Goal: Information Seeking & Learning: Learn about a topic

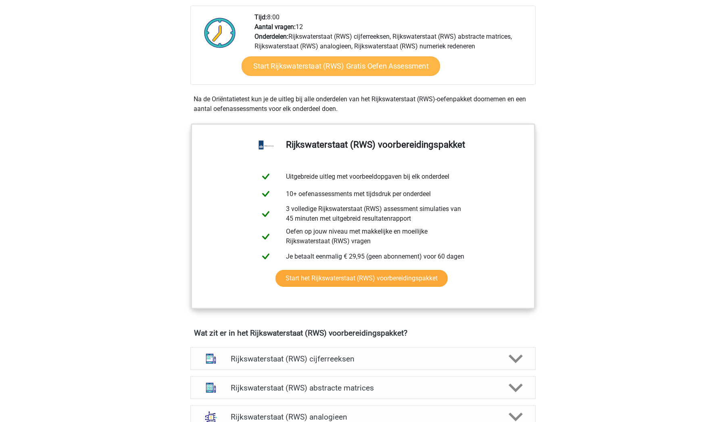
scroll to position [282, 0]
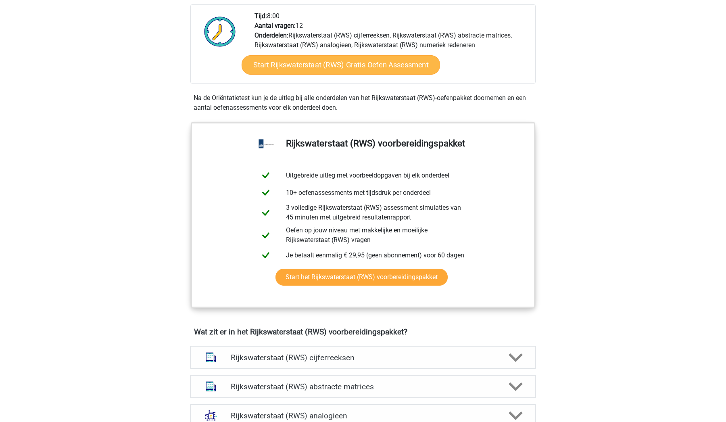
click at [359, 66] on link "Start Rijkswaterstaat (RWS) Gratis Oefen Assessment" at bounding box center [340, 64] width 198 height 19
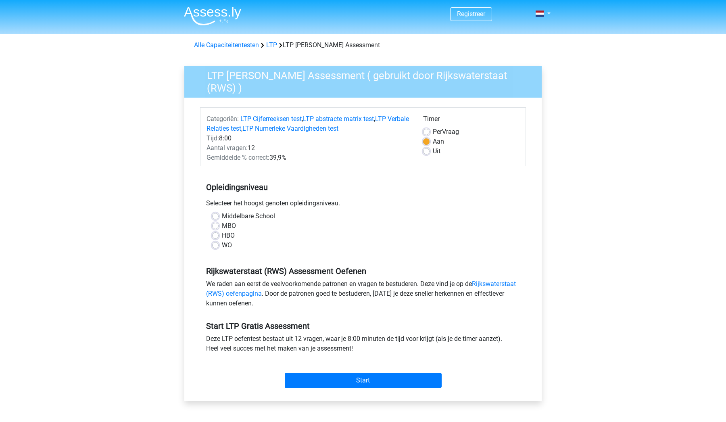
click at [222, 215] on label "Middelbare School" at bounding box center [248, 216] width 53 height 10
click at [216, 215] on input "Middelbare School" at bounding box center [215, 215] width 6 height 8
radio input "true"
click at [222, 225] on label "MBO" at bounding box center [229, 226] width 14 height 10
click at [214, 225] on input "MBO" at bounding box center [215, 225] width 6 height 8
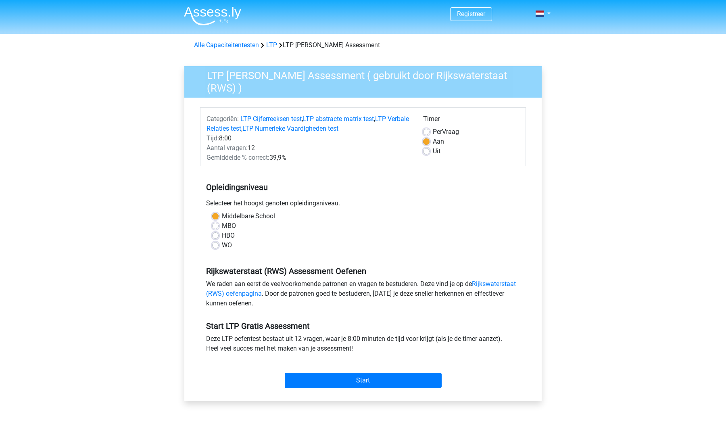
radio input "true"
click at [329, 377] on input "Start" at bounding box center [363, 380] width 157 height 15
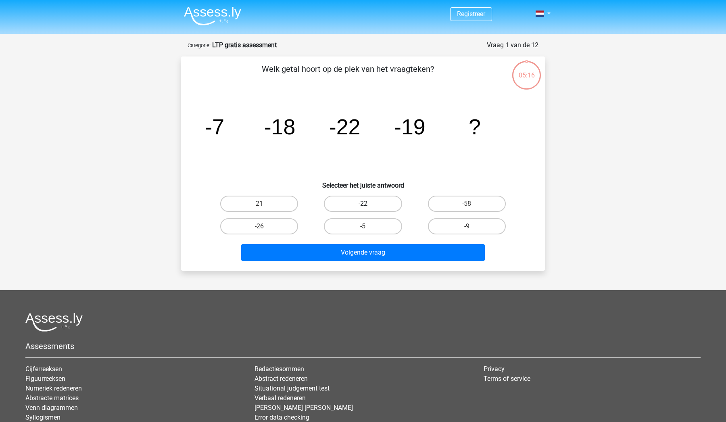
click at [357, 208] on label "-22" at bounding box center [363, 204] width 78 height 16
click at [363, 208] on input "-22" at bounding box center [365, 206] width 5 height 5
radio input "true"
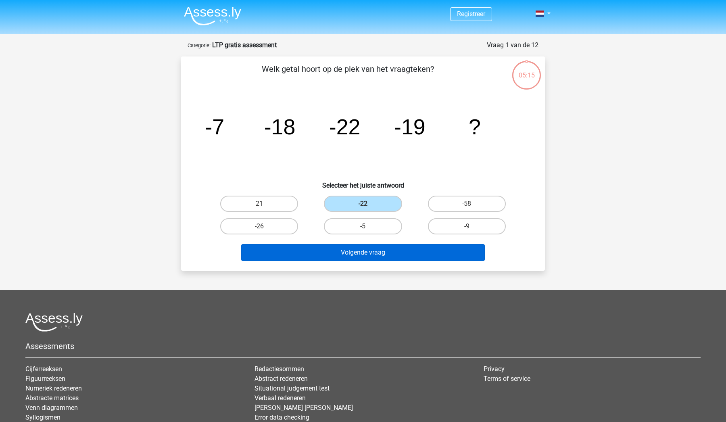
click at [352, 253] on button "Volgende vraag" at bounding box center [363, 252] width 244 height 17
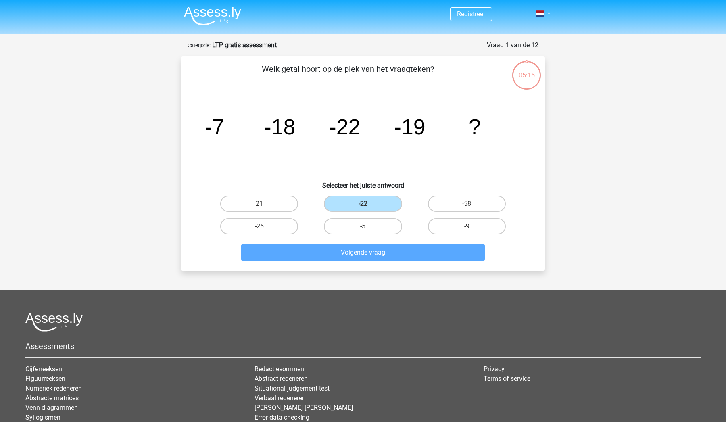
scroll to position [40, 0]
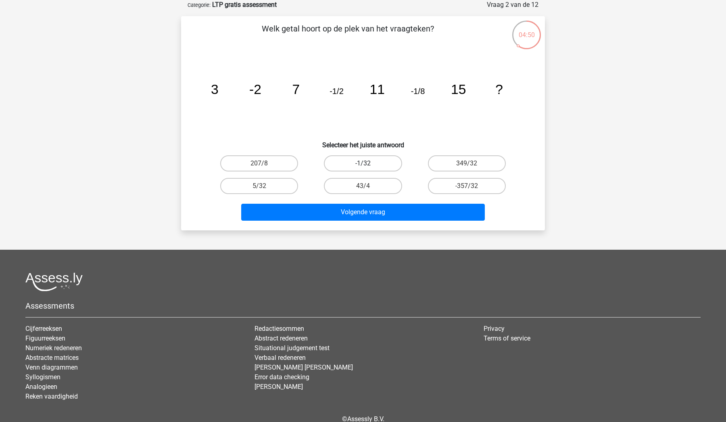
click at [356, 162] on label "-1/32" at bounding box center [363, 163] width 78 height 16
click at [363, 163] on input "-1/32" at bounding box center [365, 165] width 5 height 5
radio input "true"
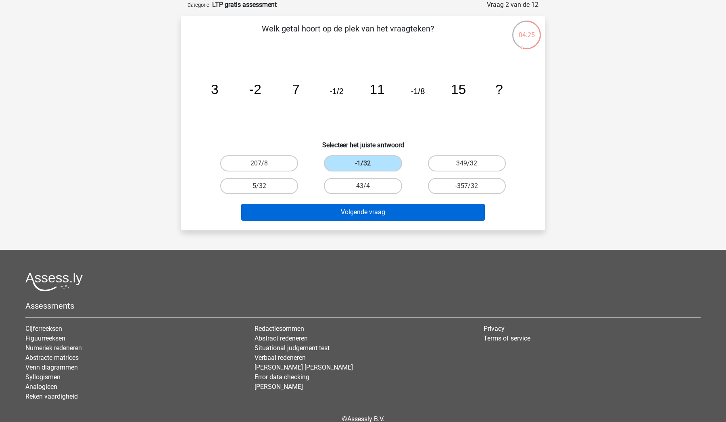
click at [368, 211] on button "Volgende vraag" at bounding box center [363, 212] width 244 height 17
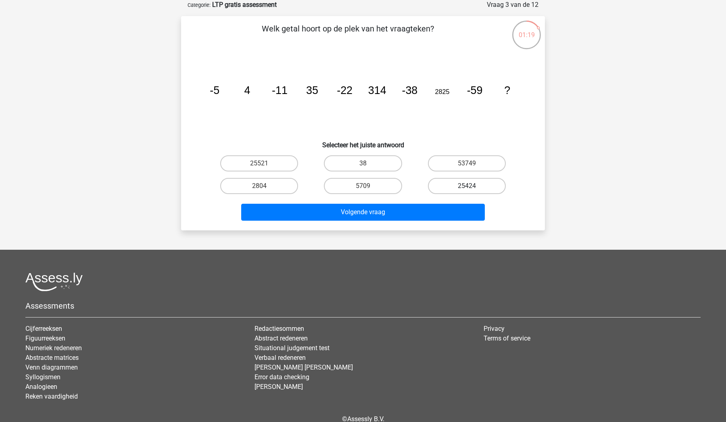
click at [457, 183] on label "25424" at bounding box center [467, 186] width 78 height 16
click at [466, 186] on input "25424" at bounding box center [468, 188] width 5 height 5
radio input "true"
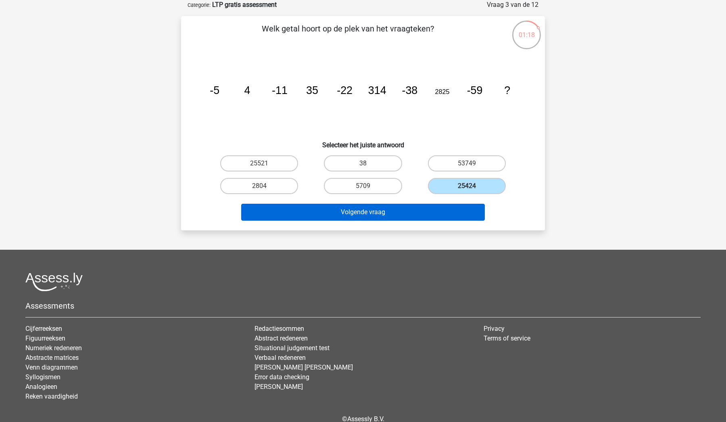
click at [424, 219] on button "Volgende vraag" at bounding box center [363, 212] width 244 height 17
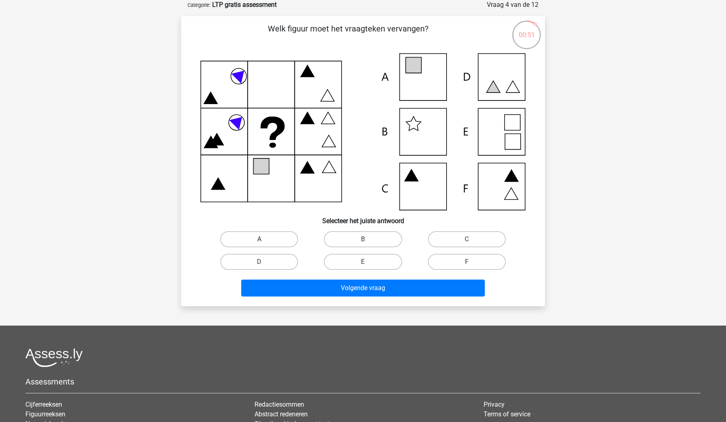
click at [266, 237] on label "A" at bounding box center [259, 239] width 78 height 16
click at [264, 239] on input "A" at bounding box center [261, 241] width 5 height 5
radio input "true"
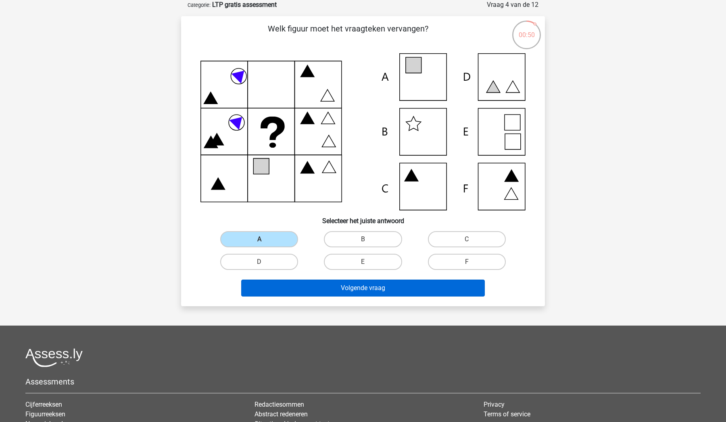
click at [311, 287] on button "Volgende vraag" at bounding box center [363, 287] width 244 height 17
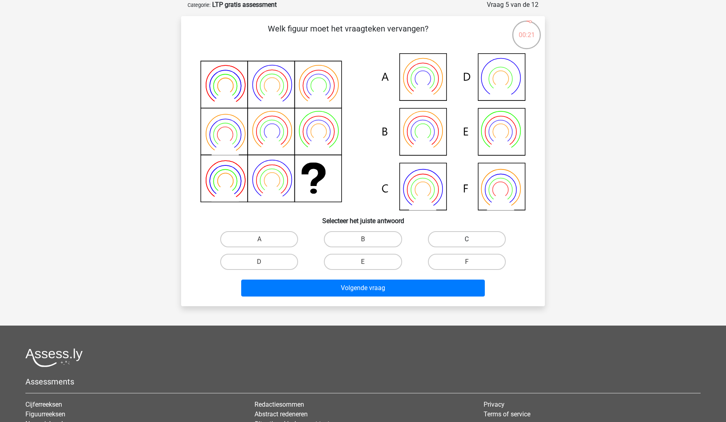
click at [444, 239] on label "C" at bounding box center [467, 239] width 78 height 16
click at [466, 239] on input "C" at bounding box center [468, 241] width 5 height 5
radio input "true"
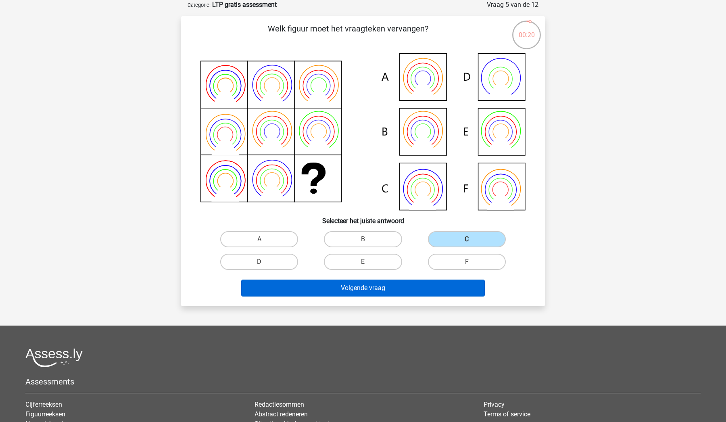
click at [397, 286] on button "Volgende vraag" at bounding box center [363, 287] width 244 height 17
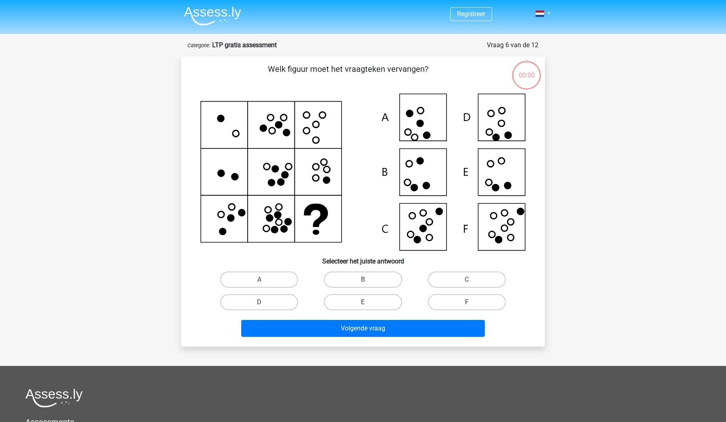
scroll to position [40, 0]
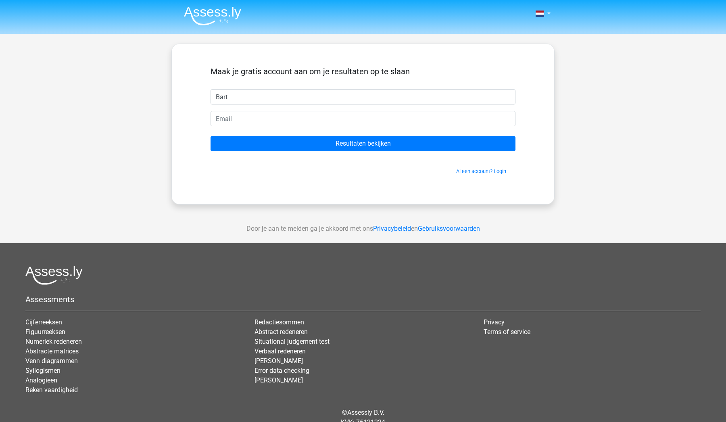
type input "Bart"
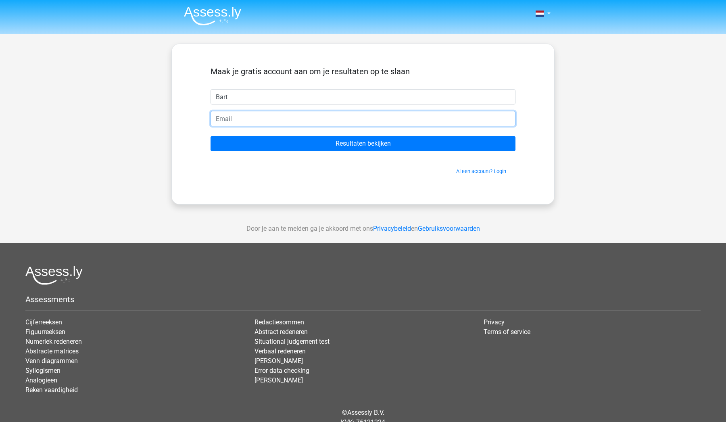
type input "[EMAIL_ADDRESS][DOMAIN_NAME]"
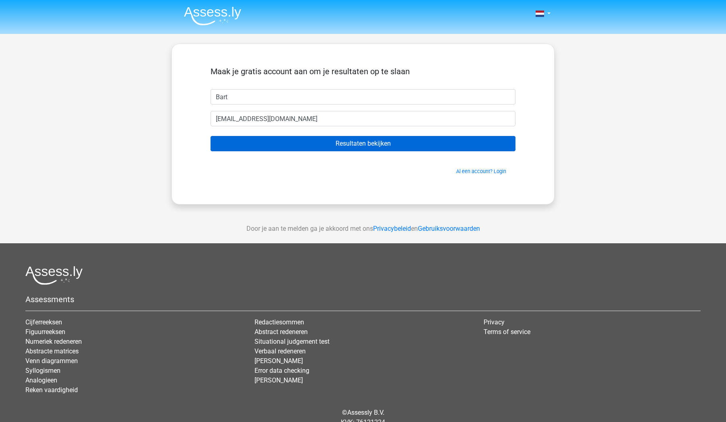
click at [289, 143] on input "Resultaten bekijken" at bounding box center [362, 143] width 305 height 15
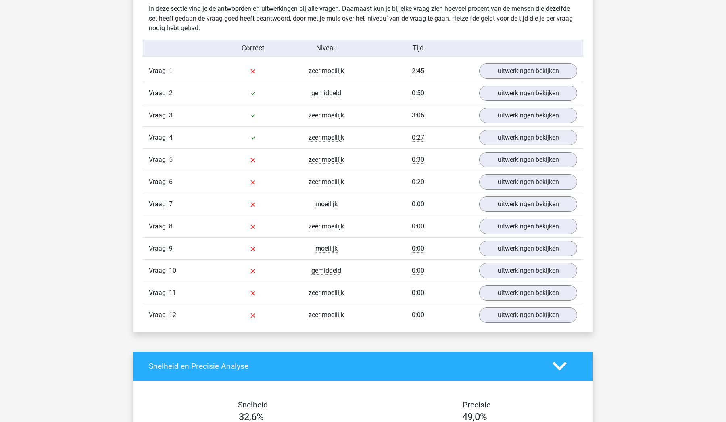
scroll to position [840, 0]
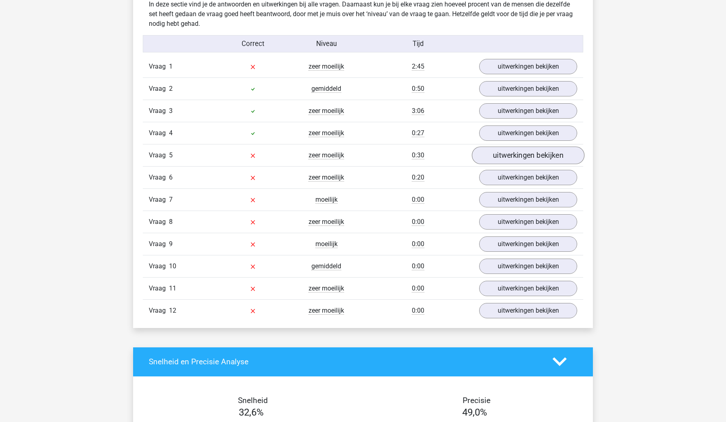
click at [537, 156] on link "uitwerkingen bekijken" at bounding box center [528, 155] width 112 height 18
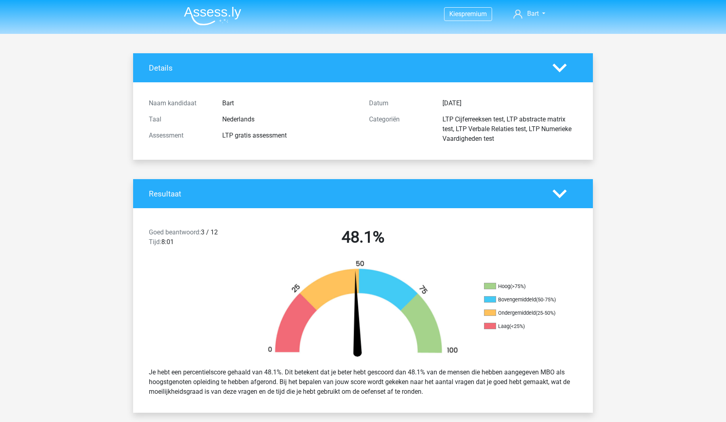
scroll to position [0, 0]
